Goal: Information Seeking & Learning: Learn about a topic

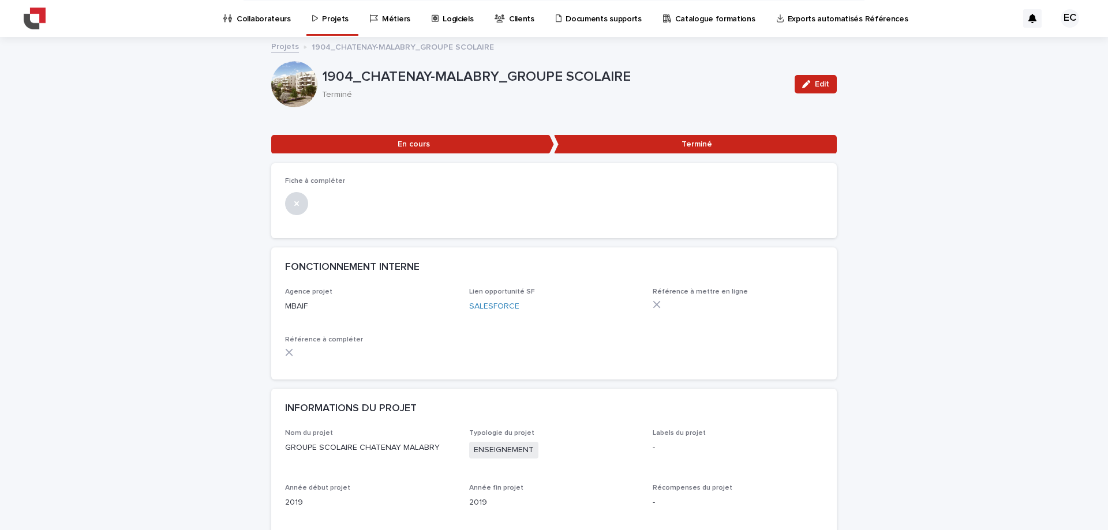
click at [342, 17] on p "Projets" at bounding box center [335, 12] width 27 height 24
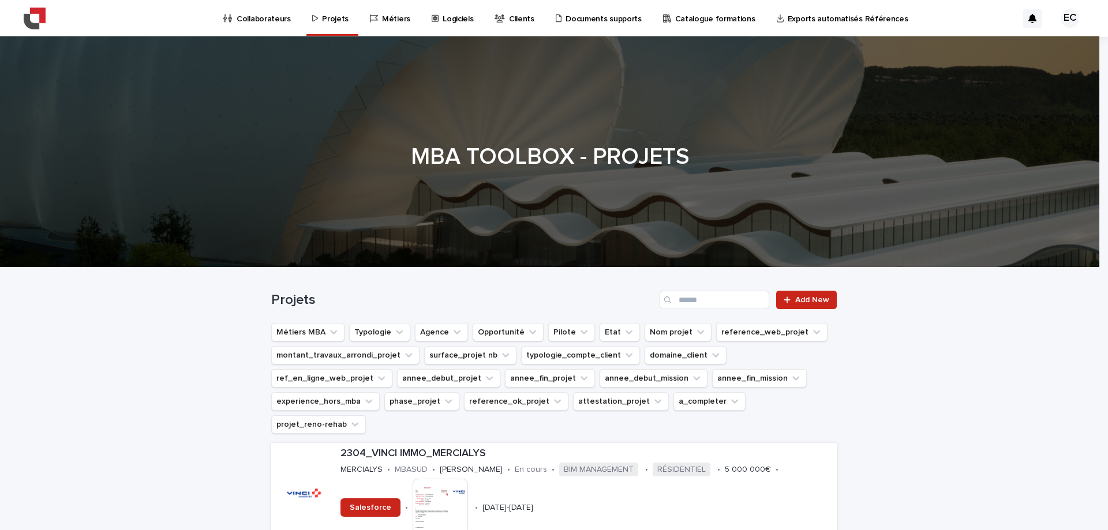
click at [286, 331] on button "Métiers MBA" at bounding box center [307, 332] width 73 height 18
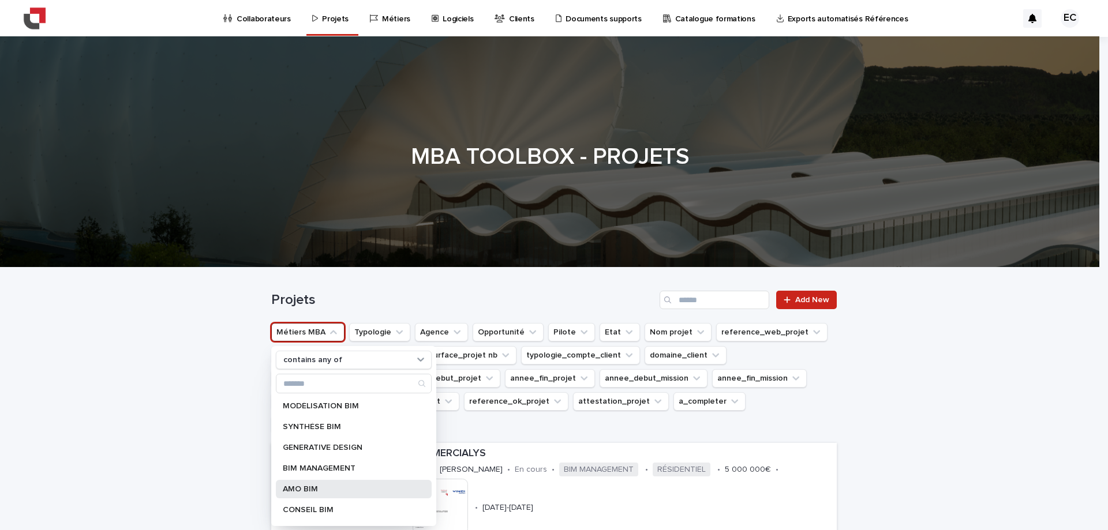
click at [324, 368] on p "AMO BIM" at bounding box center [348, 489] width 130 height 8
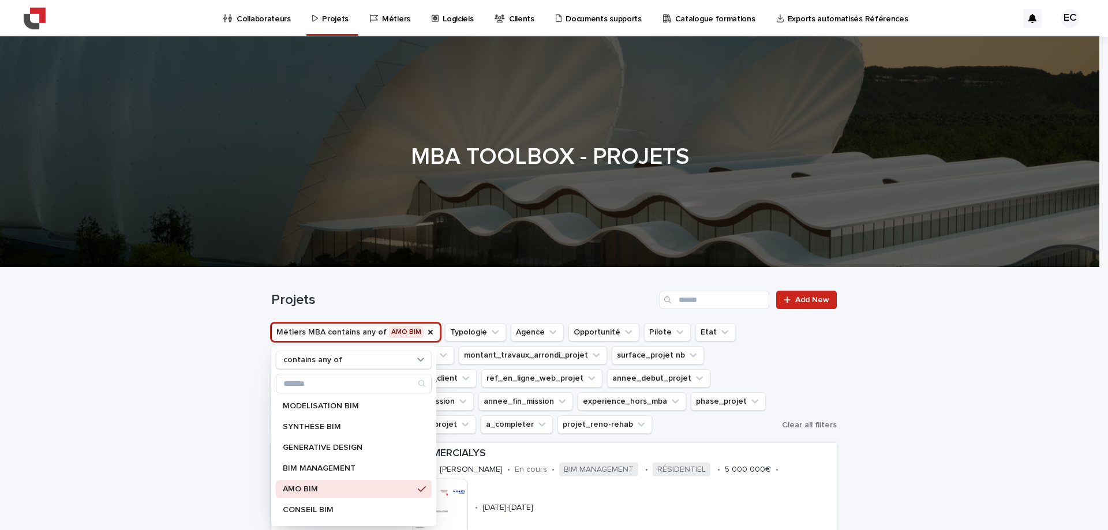
click at [492, 291] on div "Projets Add New" at bounding box center [553, 300] width 565 height 18
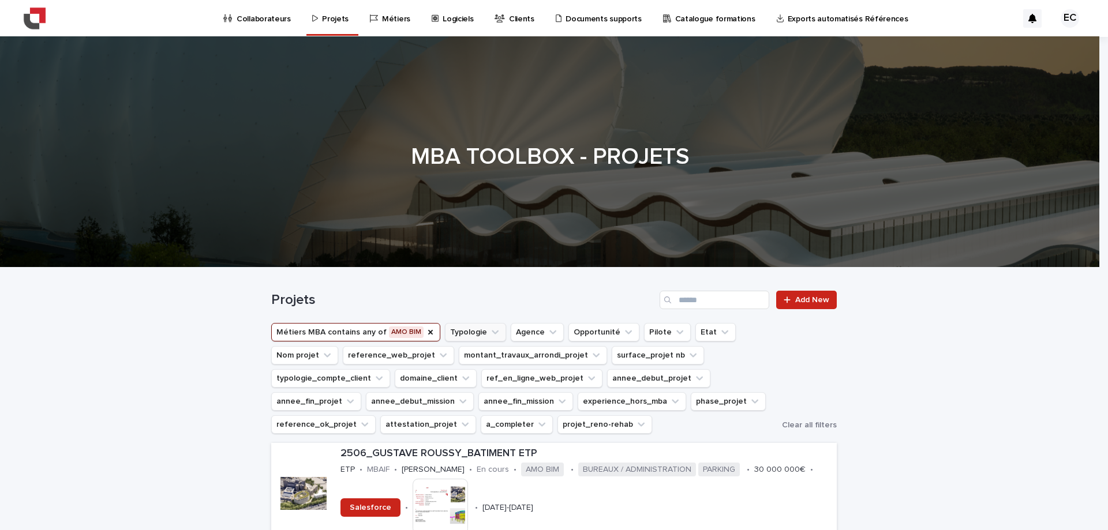
click at [489, 332] on icon "Typologie" at bounding box center [495, 332] width 12 height 12
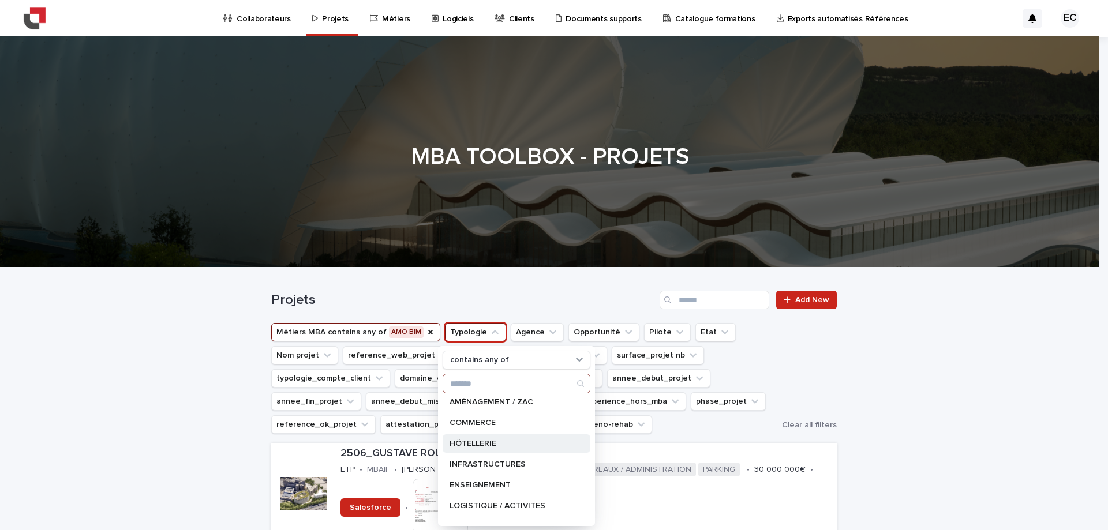
scroll to position [164, 0]
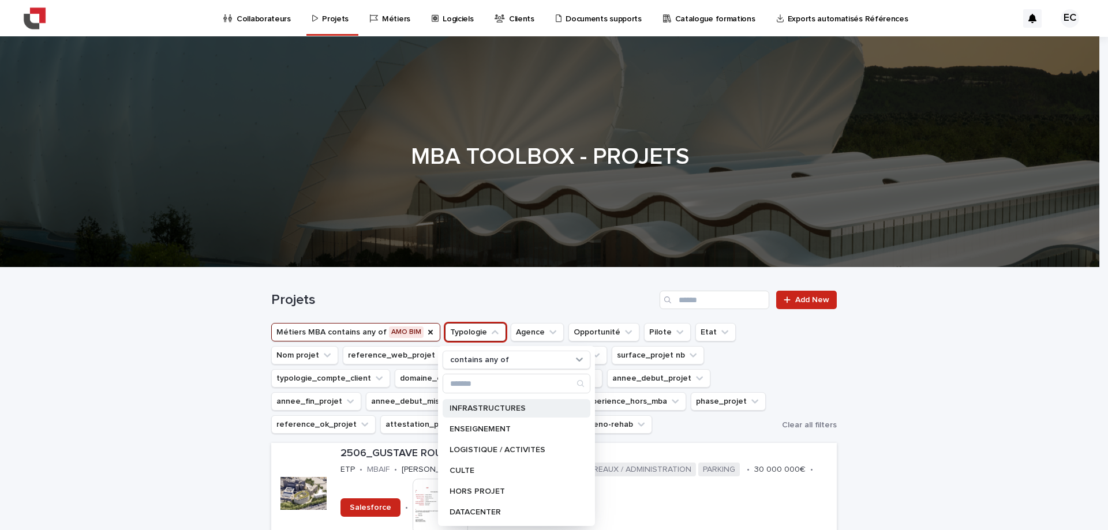
click at [489, 368] on p "INFRASTRUCTURES" at bounding box center [510, 408] width 122 height 8
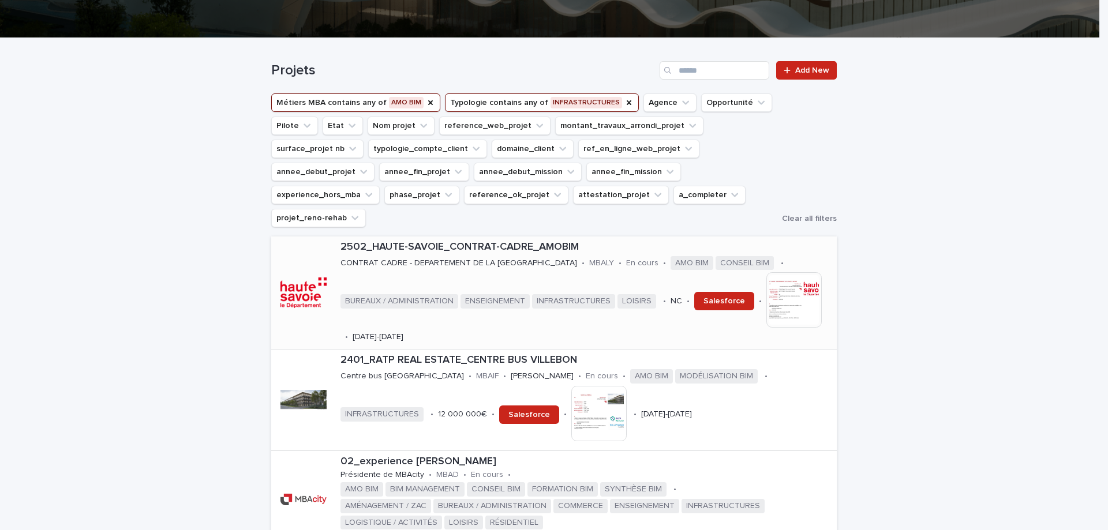
scroll to position [231, 0]
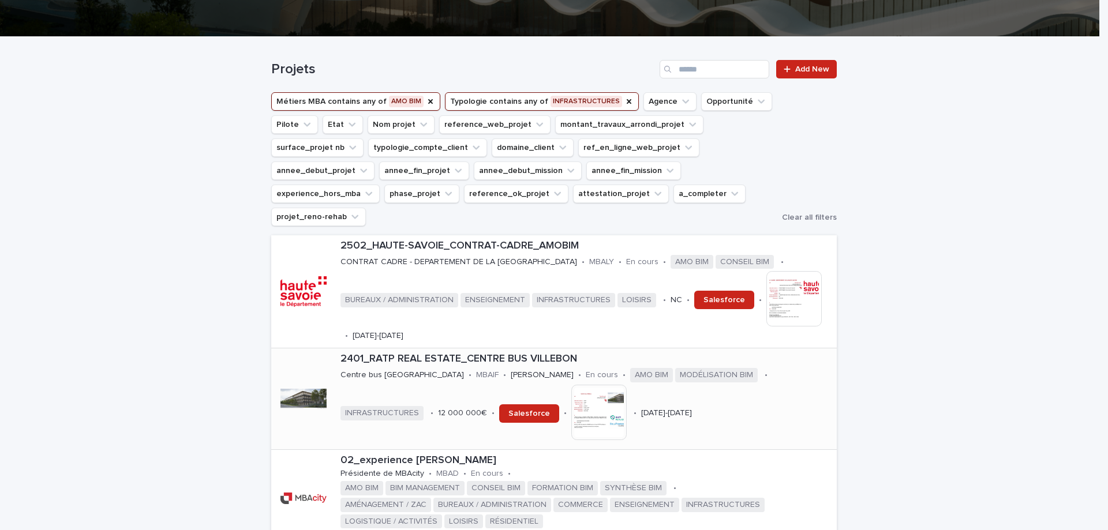
click at [571, 368] on img at bounding box center [598, 412] width 55 height 55
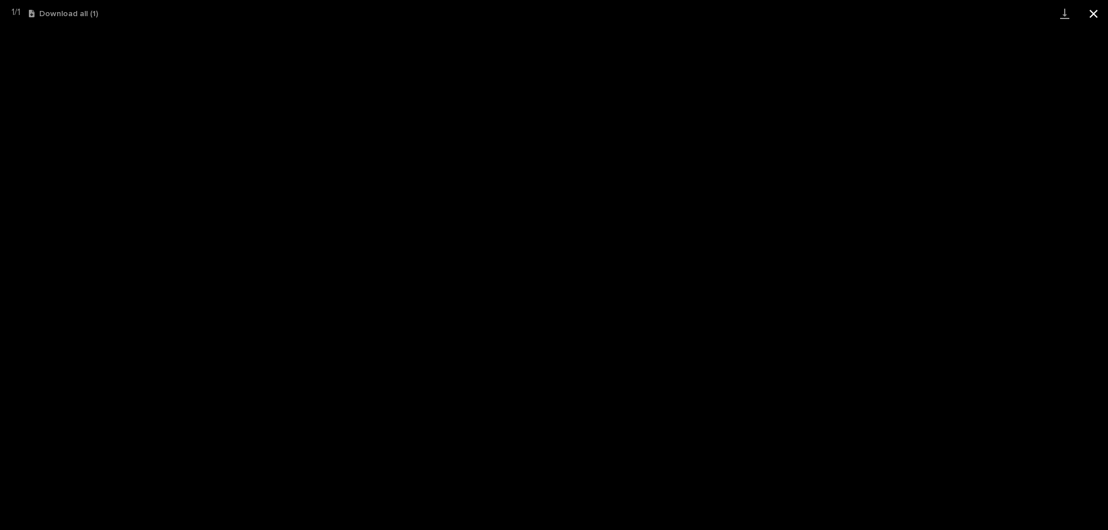
click at [738, 7] on button "Close gallery" at bounding box center [1093, 13] width 29 height 27
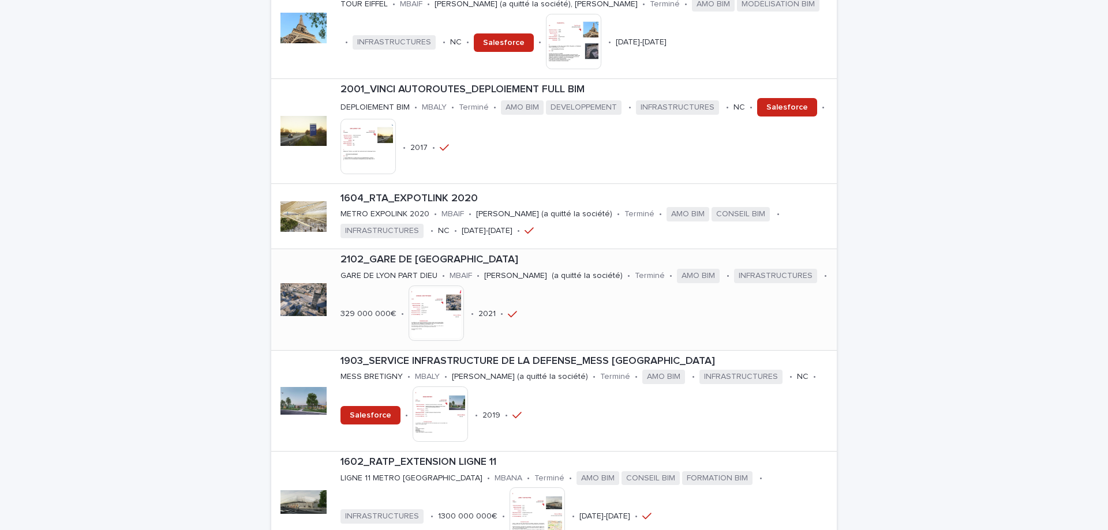
scroll to position [808, 0]
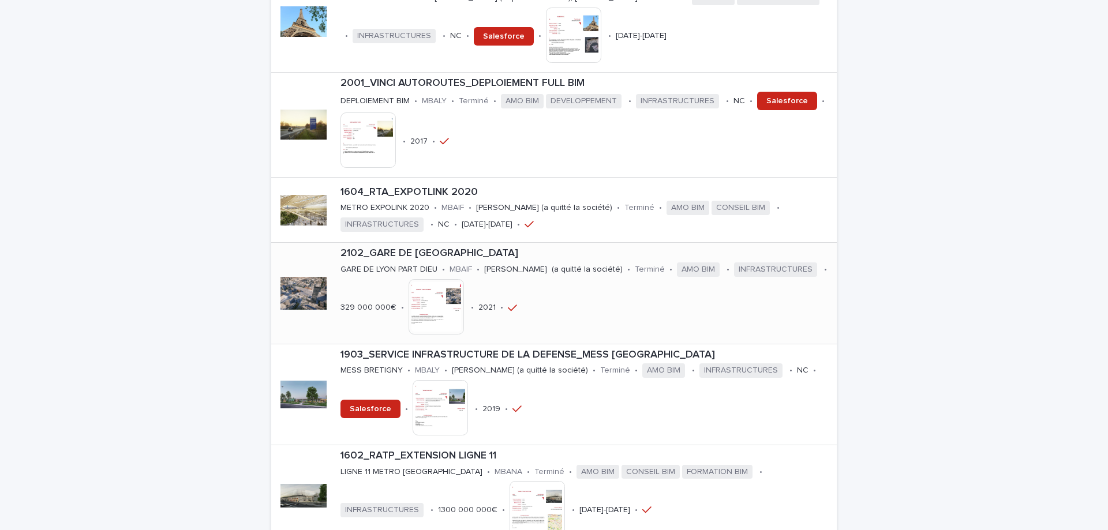
click at [464, 280] on img at bounding box center [435, 306] width 55 height 55
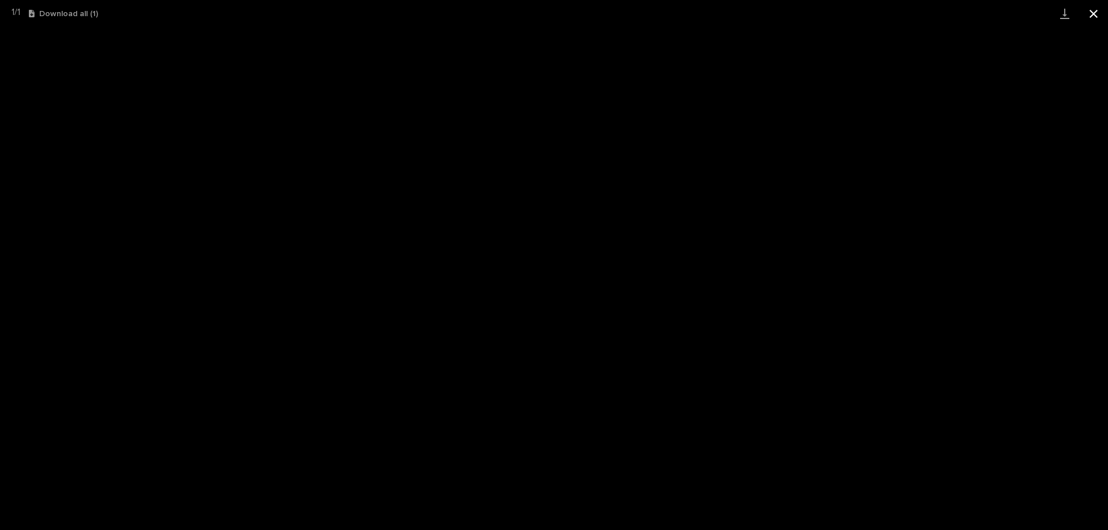
click at [738, 7] on button "Close gallery" at bounding box center [1093, 13] width 29 height 27
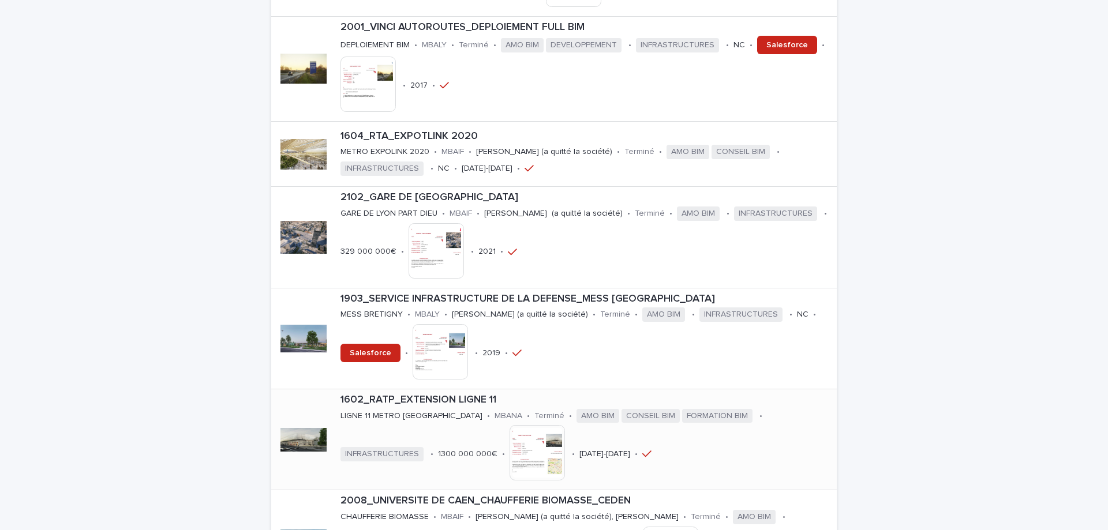
scroll to position [923, 0]
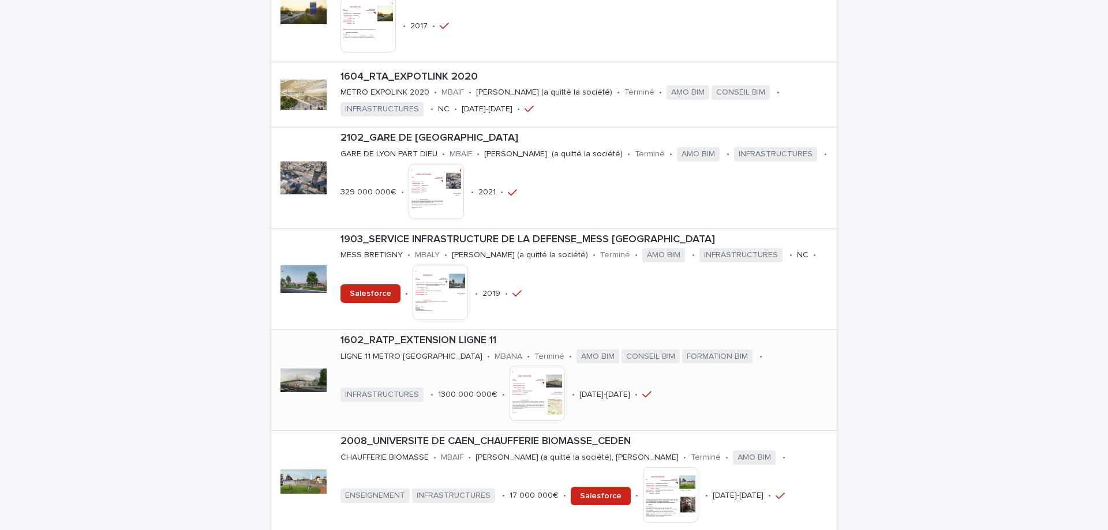
click at [509, 366] on img at bounding box center [536, 393] width 55 height 55
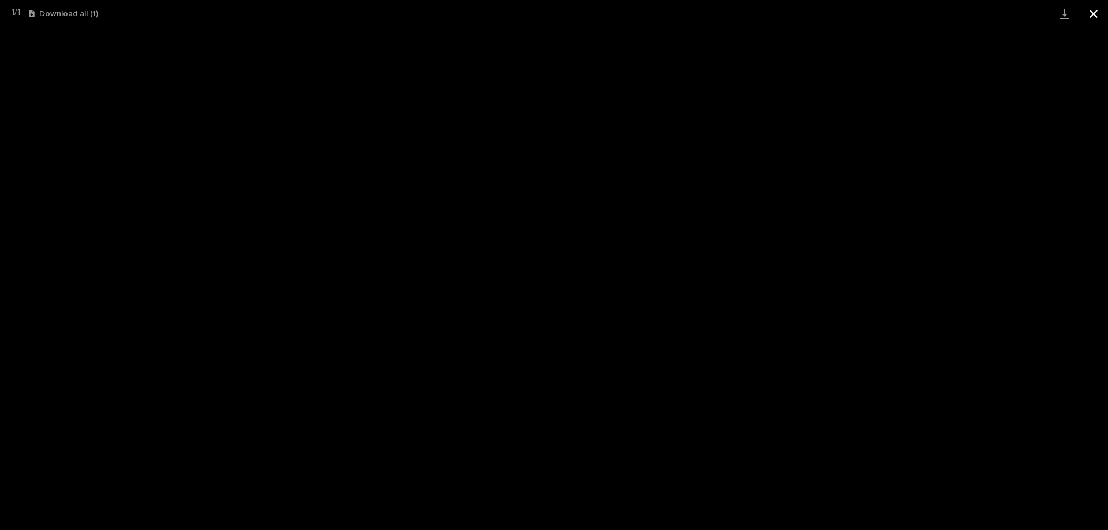
click at [738, 10] on button "Close gallery" at bounding box center [1093, 13] width 29 height 27
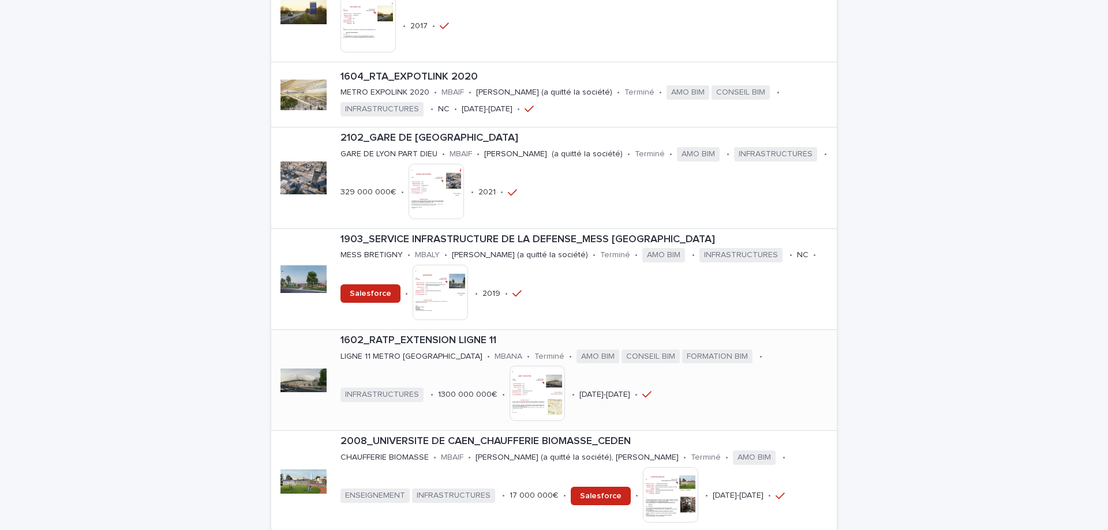
click at [509, 368] on img at bounding box center [536, 393] width 55 height 55
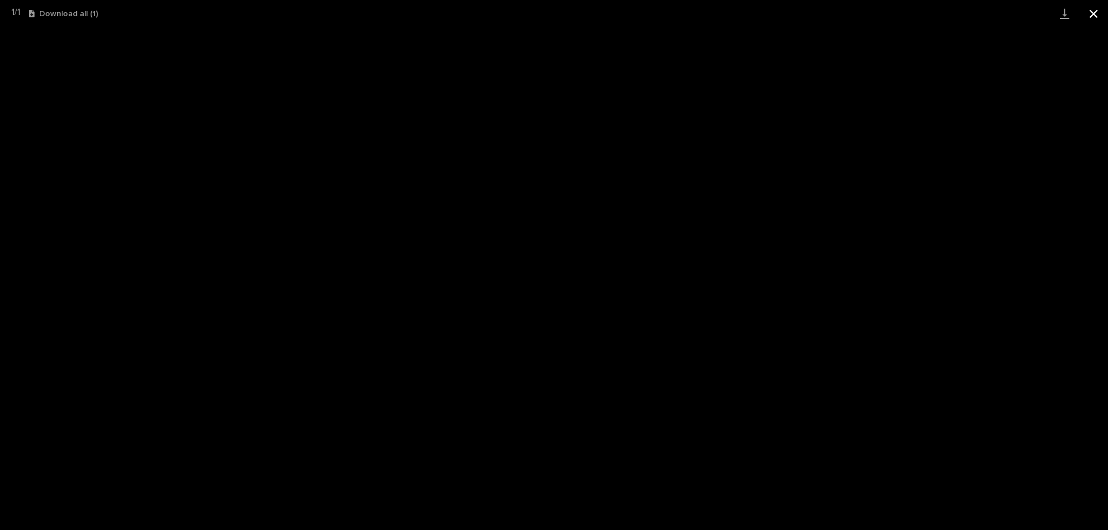
click at [738, 16] on button "Close gallery" at bounding box center [1093, 13] width 29 height 27
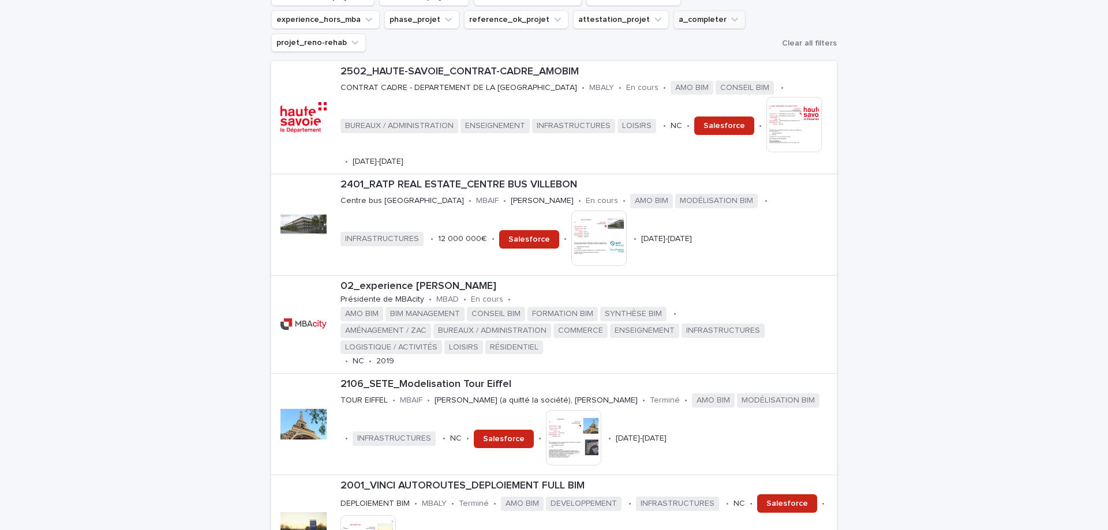
scroll to position [404, 0]
